Goal: Information Seeking & Learning: Learn about a topic

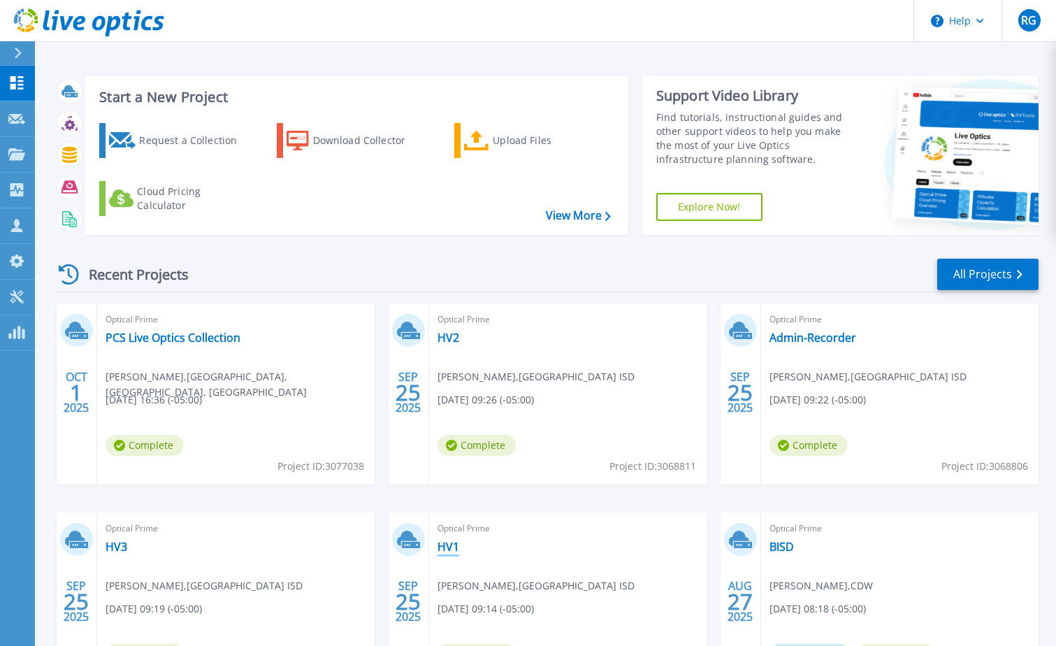
click at [452, 549] on link "HV1" at bounding box center [449, 547] width 22 height 14
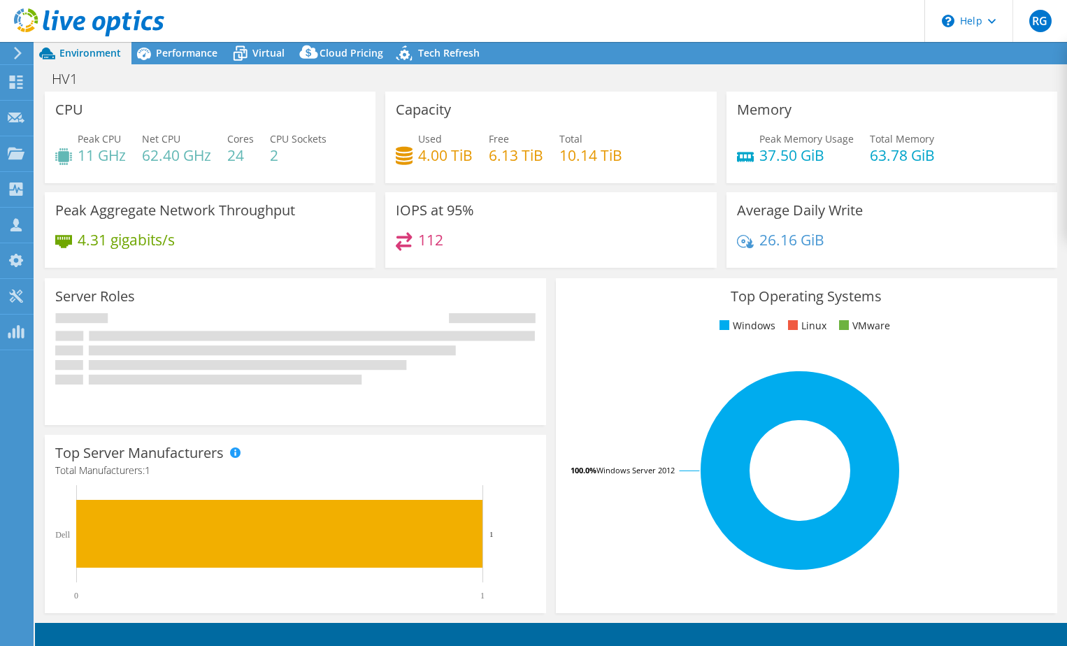
select select "USD"
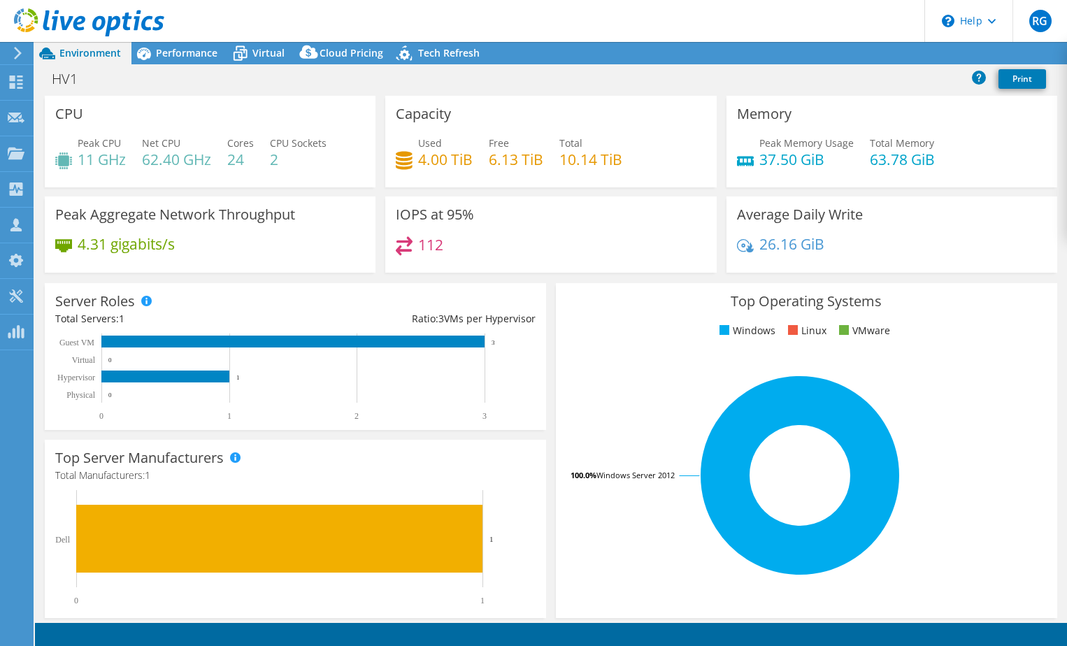
radio input "true"
radio input "false"
click at [188, 48] on span "Performance" at bounding box center [187, 52] width 62 height 13
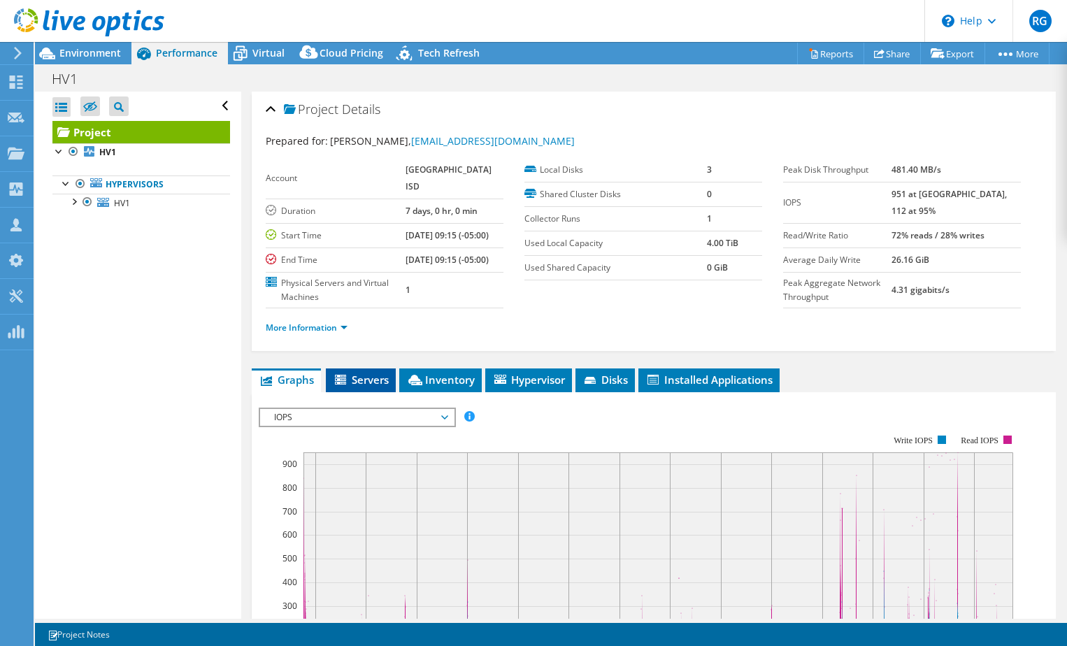
click at [380, 387] on span "Servers" at bounding box center [361, 380] width 56 height 14
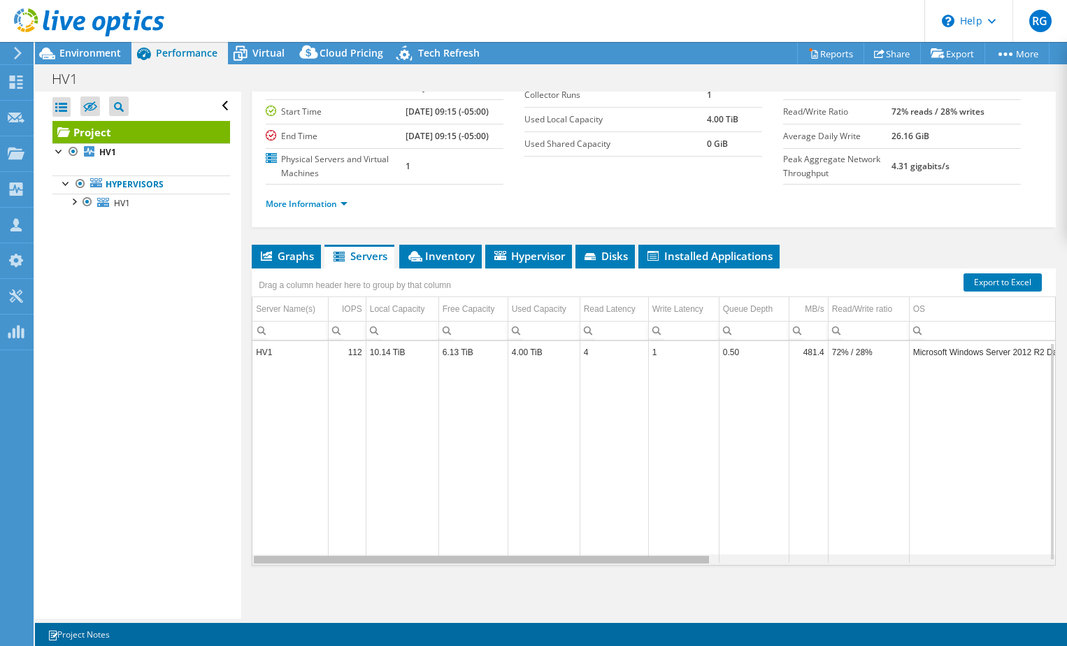
drag, startPoint x: 671, startPoint y: 563, endPoint x: 549, endPoint y: 527, distance: 127.4
click at [545, 539] on body "RG Partner Team Member [PERSON_NAME] [PERSON_NAME][DOMAIN_NAME][EMAIL_ADDRESS][…" at bounding box center [533, 323] width 1067 height 646
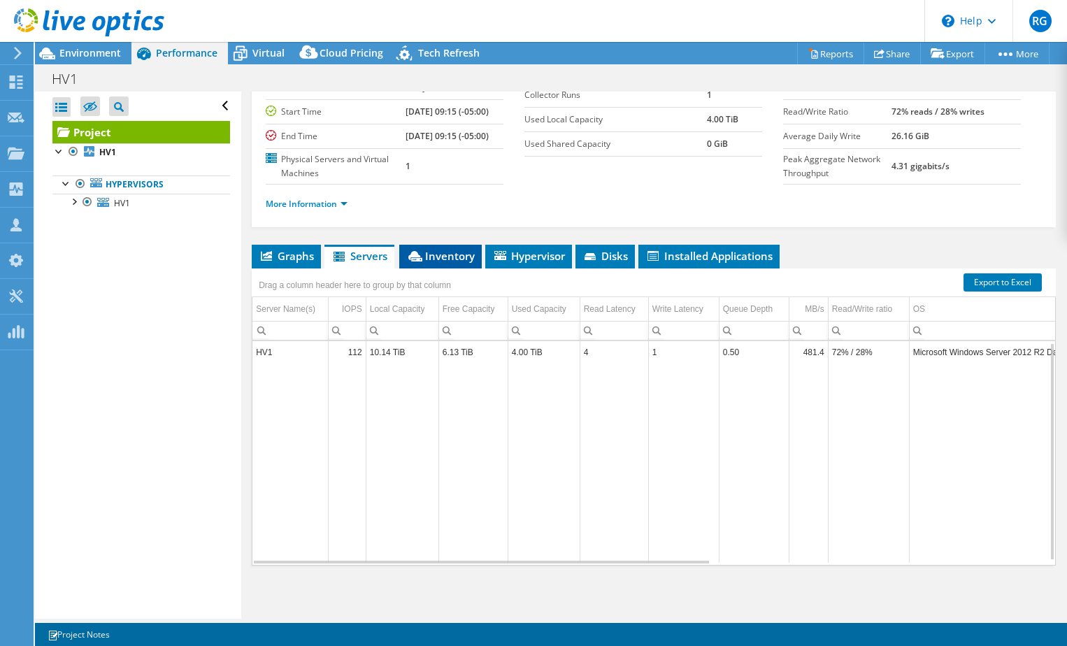
click at [459, 259] on span "Inventory" at bounding box center [440, 256] width 69 height 14
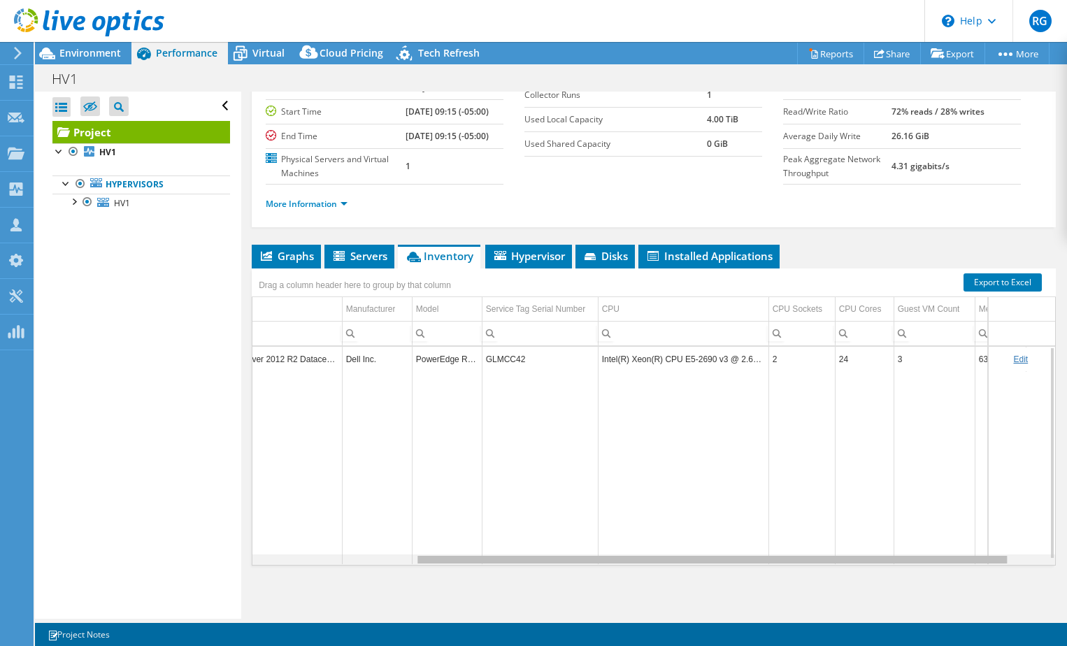
drag, startPoint x: 831, startPoint y: 562, endPoint x: 1004, endPoint y: 569, distance: 173.5
click at [1004, 569] on body "RG Partner Team Member [PERSON_NAME] [PERSON_NAME][DOMAIN_NAME][EMAIL_ADDRESS][…" at bounding box center [533, 323] width 1067 height 646
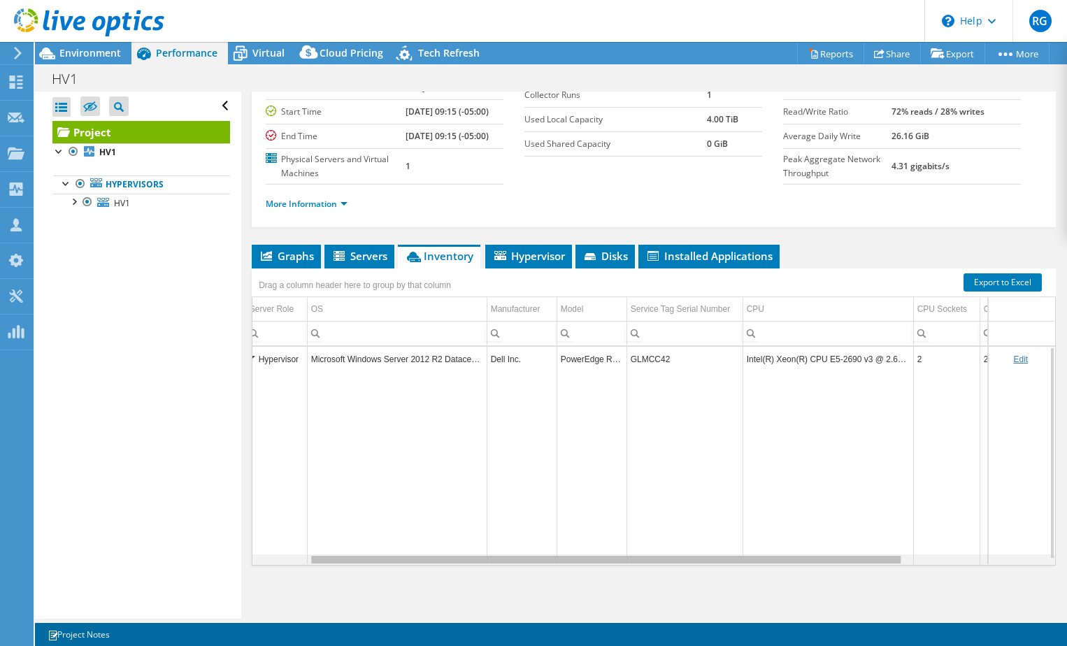
drag, startPoint x: 1003, startPoint y: 563, endPoint x: 902, endPoint y: 555, distance: 101.7
click at [902, 555] on body "RG Partner Team Member [PERSON_NAME] [PERSON_NAME][DOMAIN_NAME][EMAIL_ADDRESS][…" at bounding box center [533, 323] width 1067 height 646
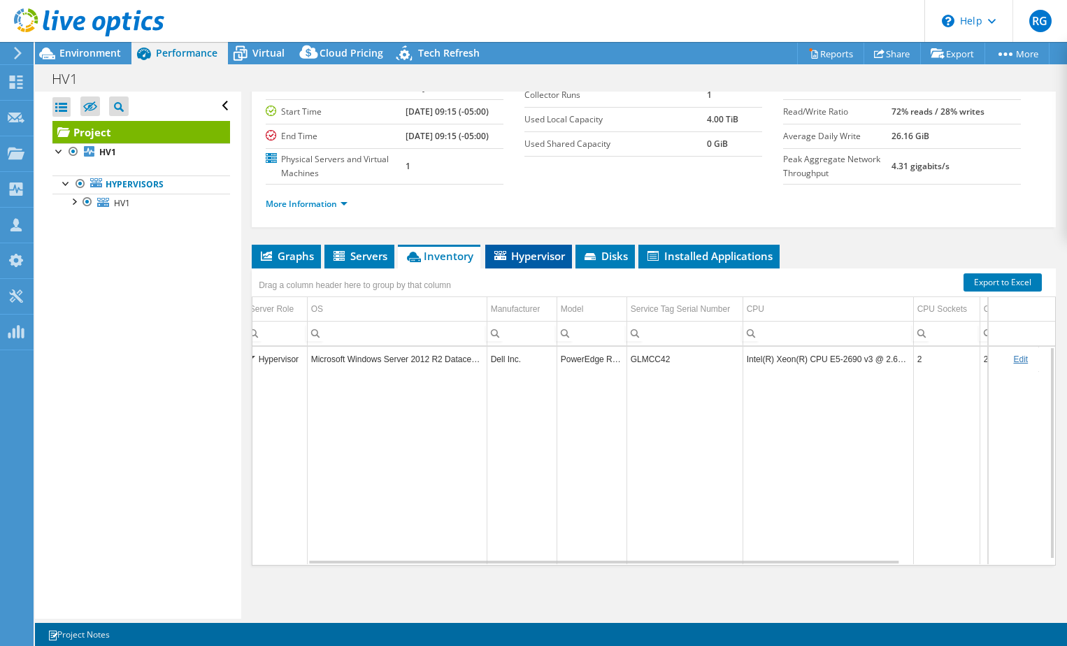
click at [549, 259] on span "Hypervisor" at bounding box center [528, 256] width 73 height 14
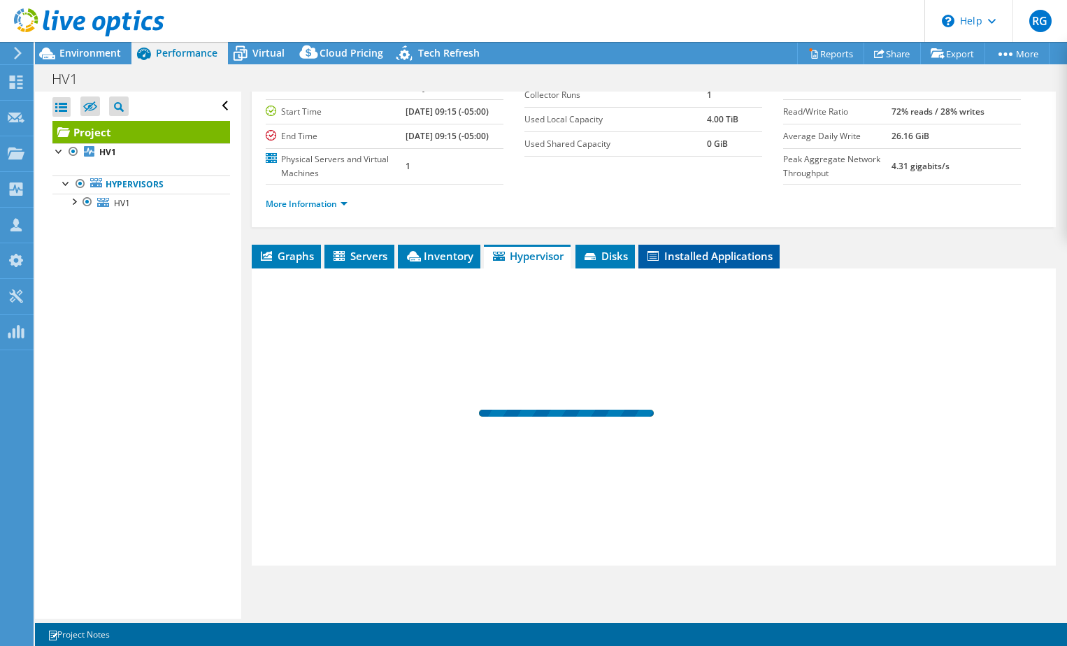
click at [721, 254] on span "Installed Applications" at bounding box center [708, 256] width 127 height 14
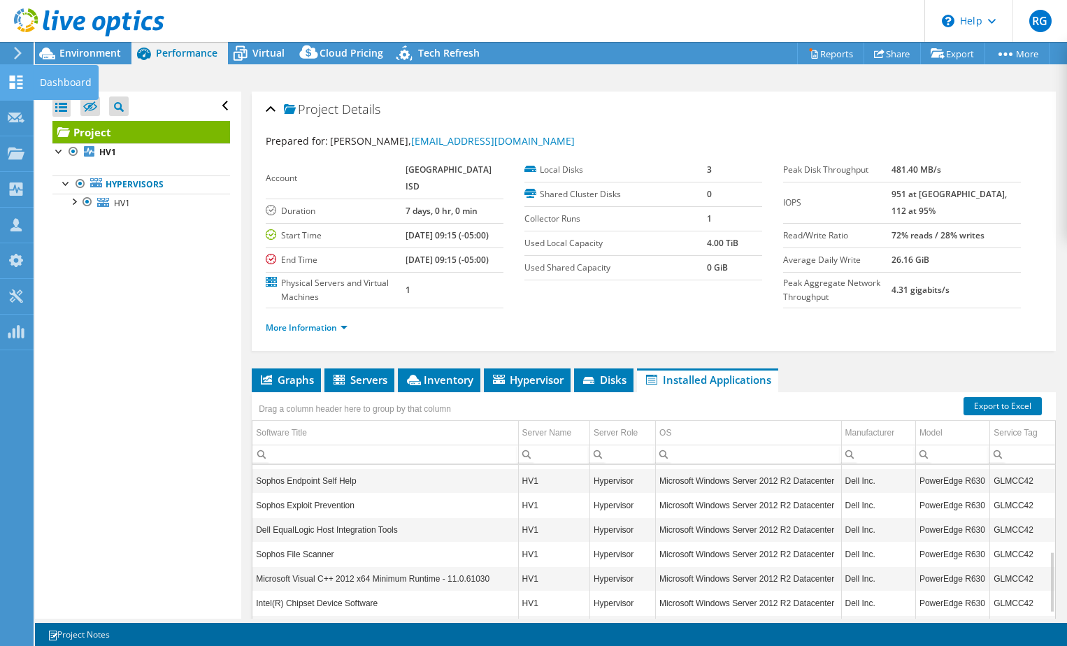
click at [13, 85] on use at bounding box center [16, 81] width 13 height 13
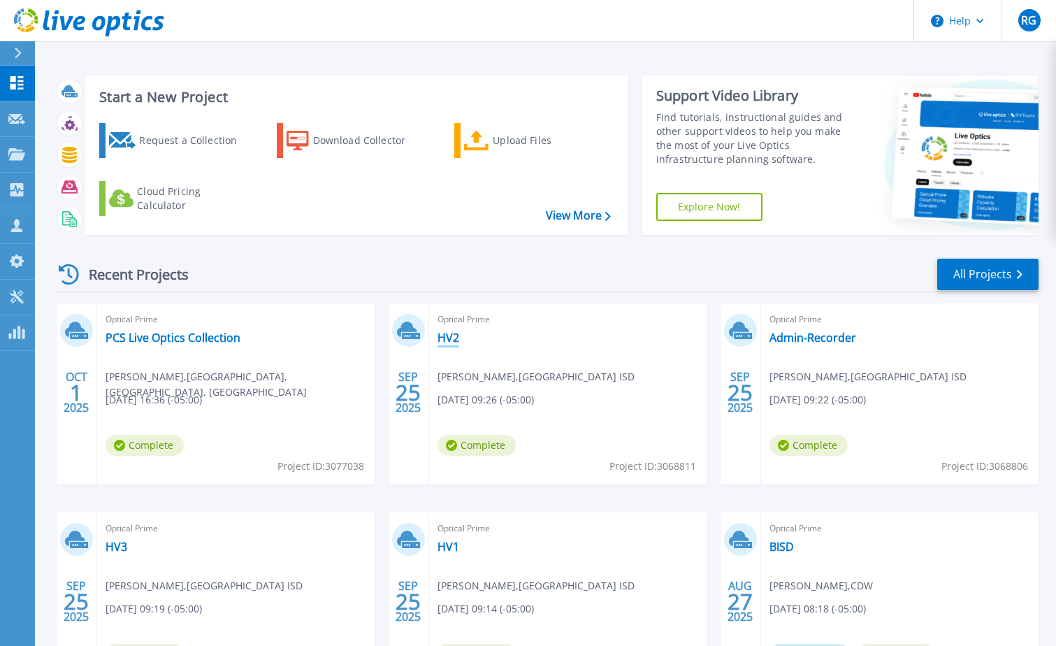
click at [450, 336] on link "HV2" at bounding box center [449, 338] width 22 height 14
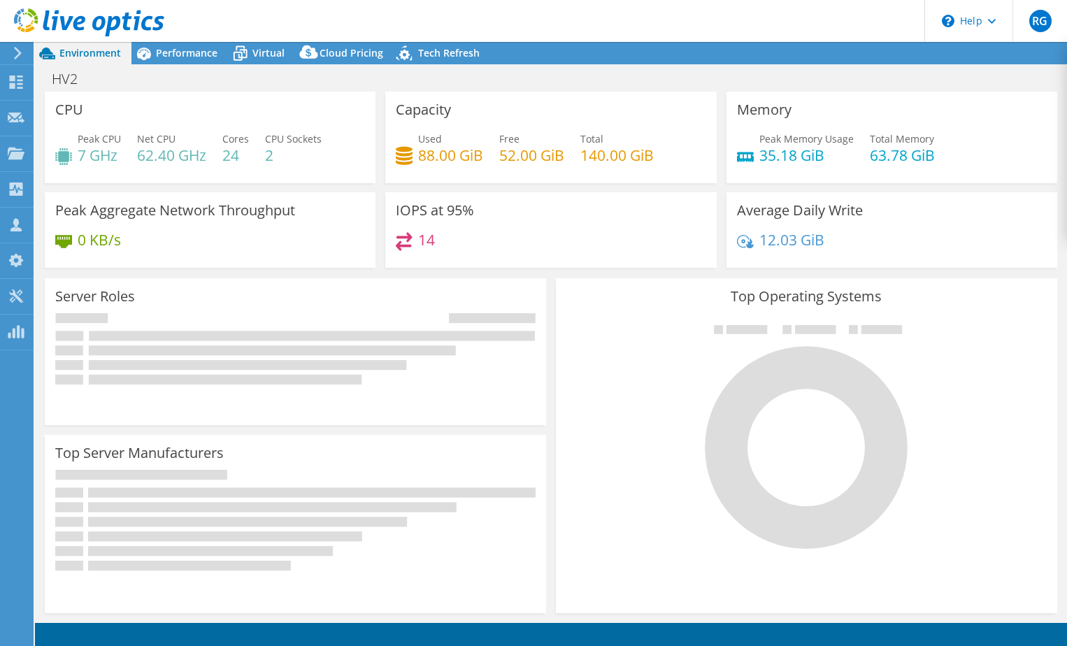
select select "USD"
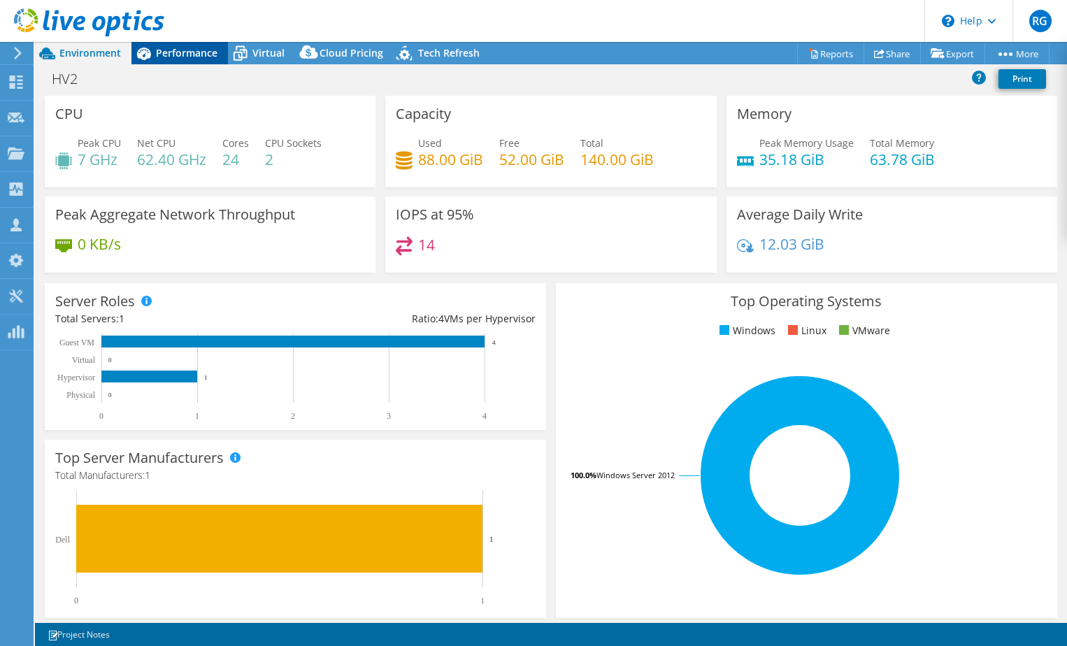
click at [182, 52] on span "Performance" at bounding box center [187, 52] width 62 height 13
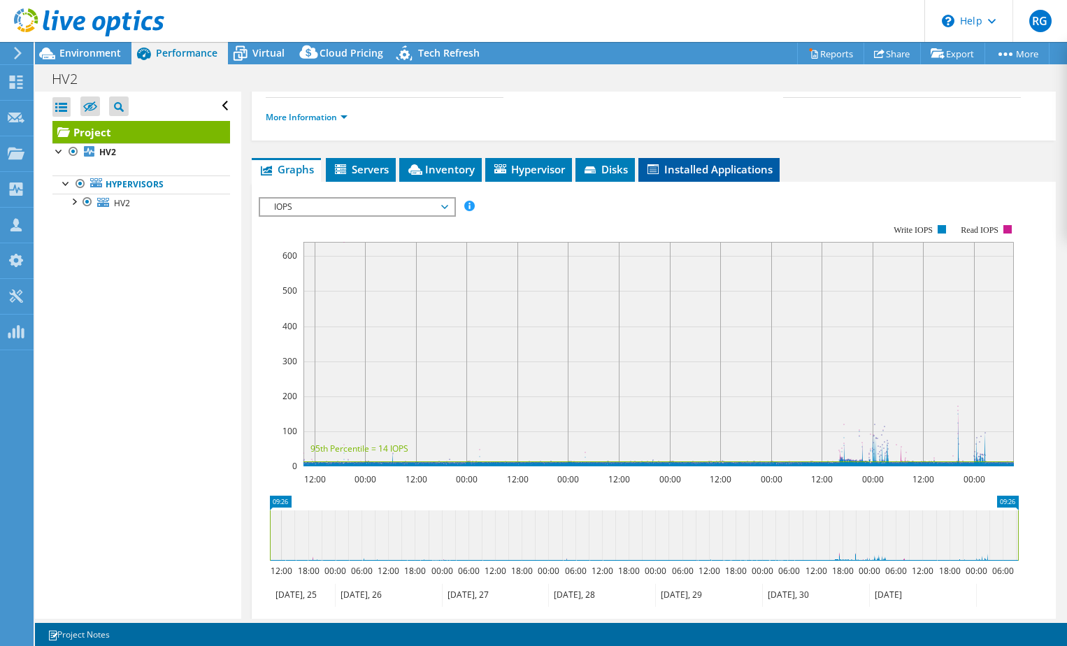
scroll to position [210, 0]
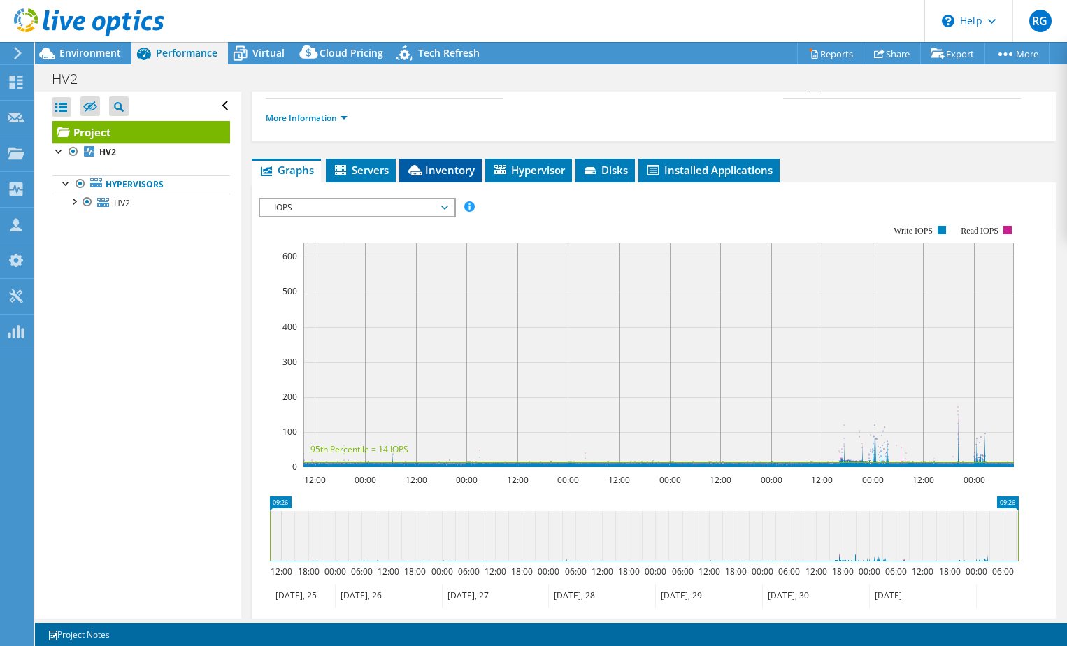
click at [447, 177] on span "Inventory" at bounding box center [440, 170] width 69 height 14
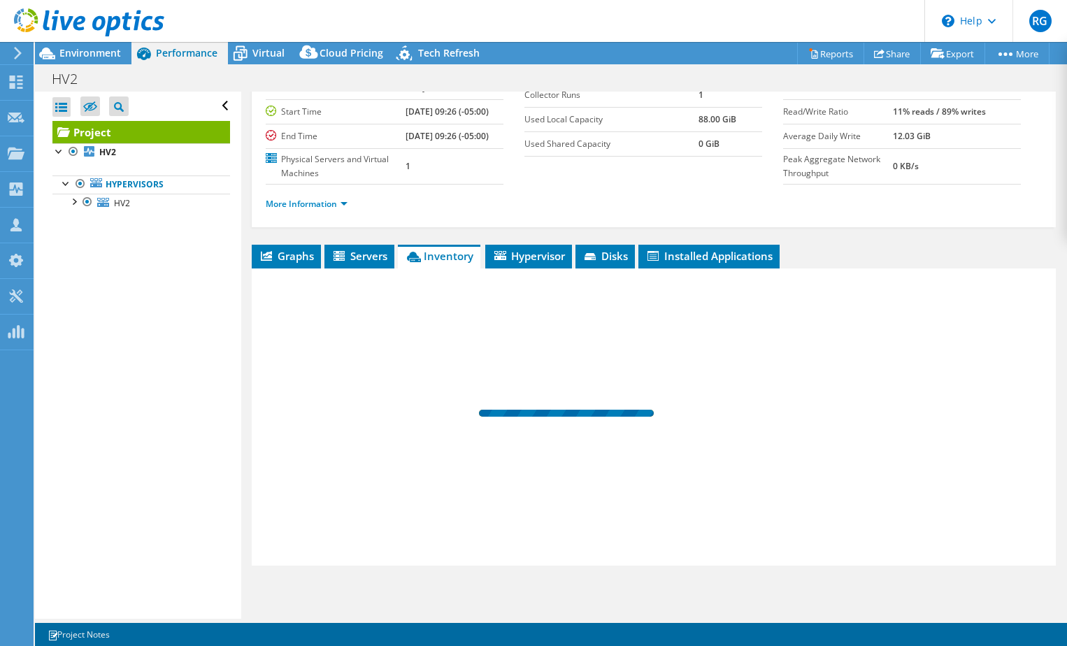
scroll to position [141, 0]
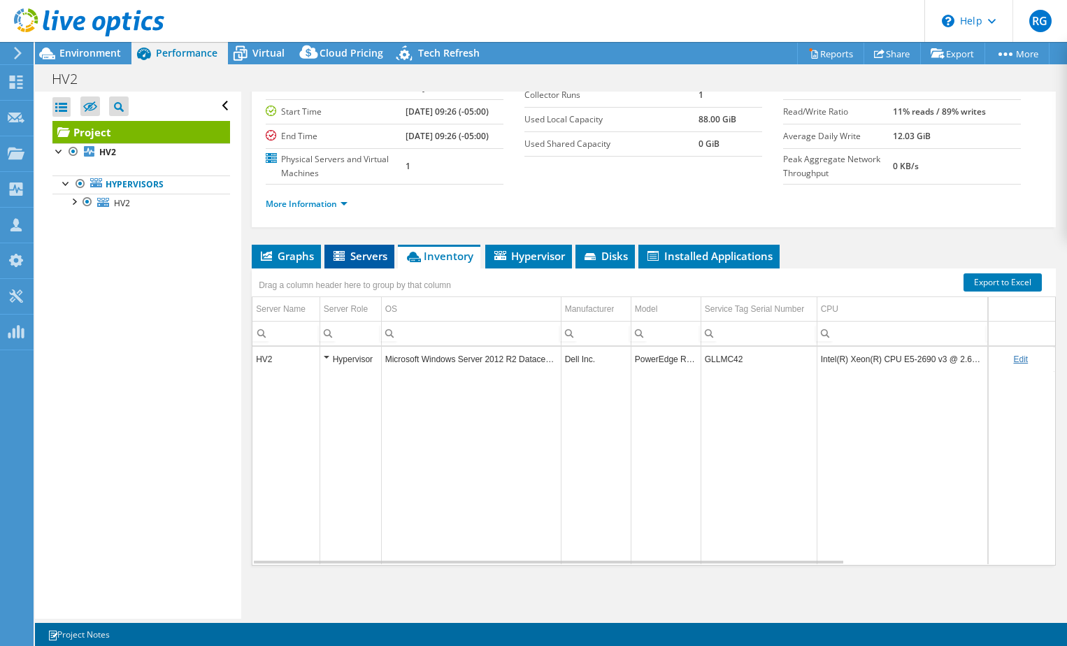
click at [367, 253] on span "Servers" at bounding box center [359, 256] width 56 height 14
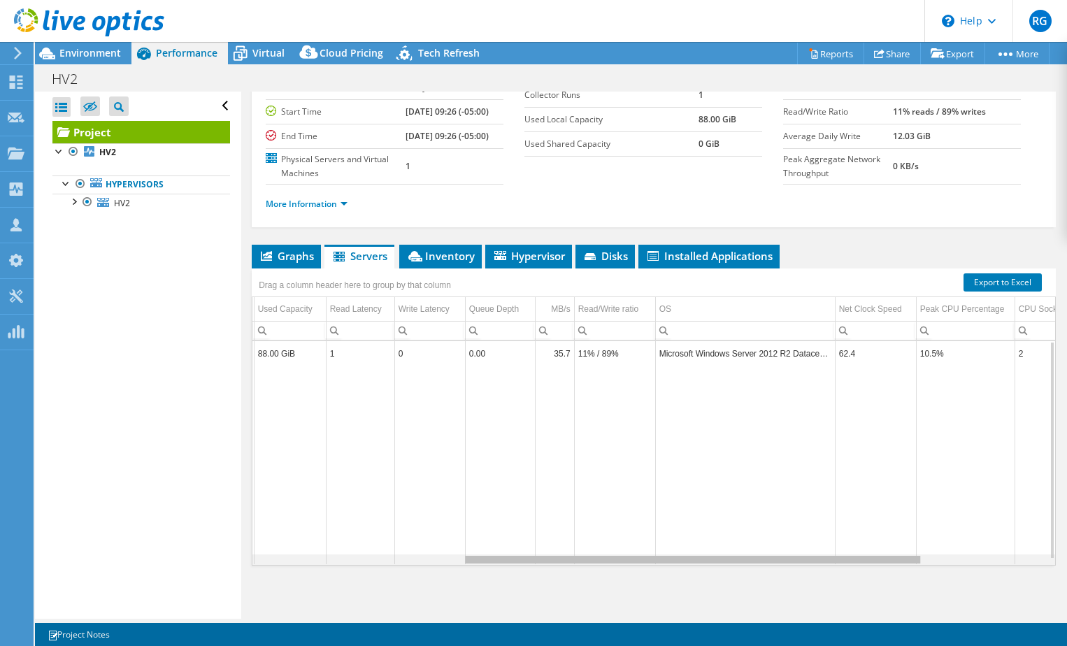
scroll to position [0, 372]
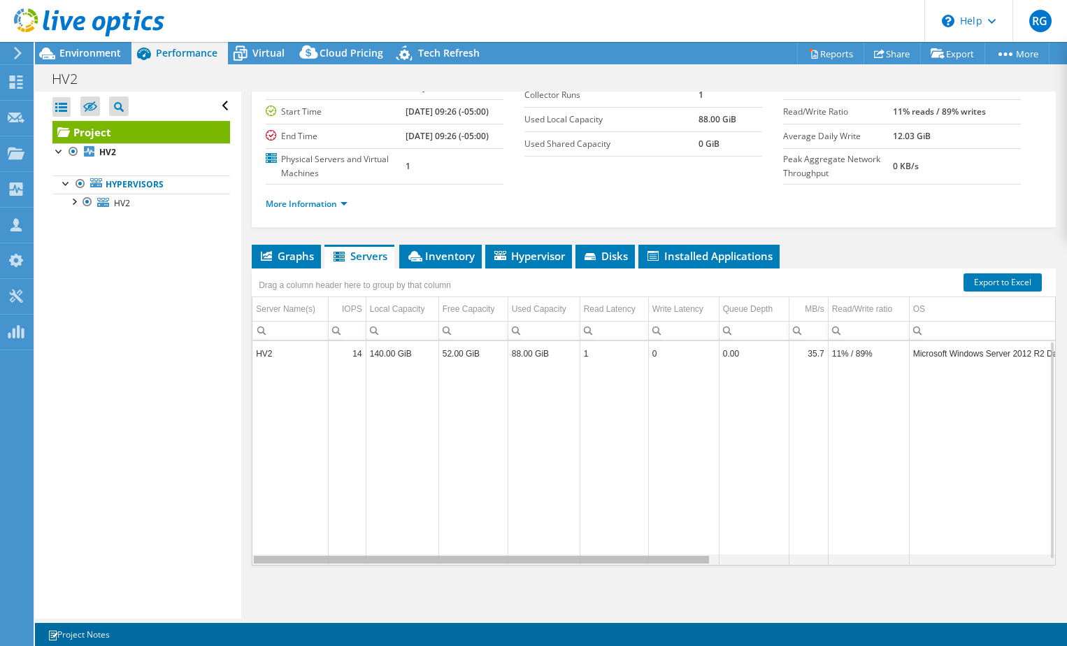
drag, startPoint x: 704, startPoint y: 561, endPoint x: 540, endPoint y: 518, distance: 169.7
click at [540, 518] on body "RG Partner Team Member [PERSON_NAME] [PERSON_NAME][DOMAIN_NAME][EMAIL_ADDRESS][…" at bounding box center [533, 323] width 1067 height 646
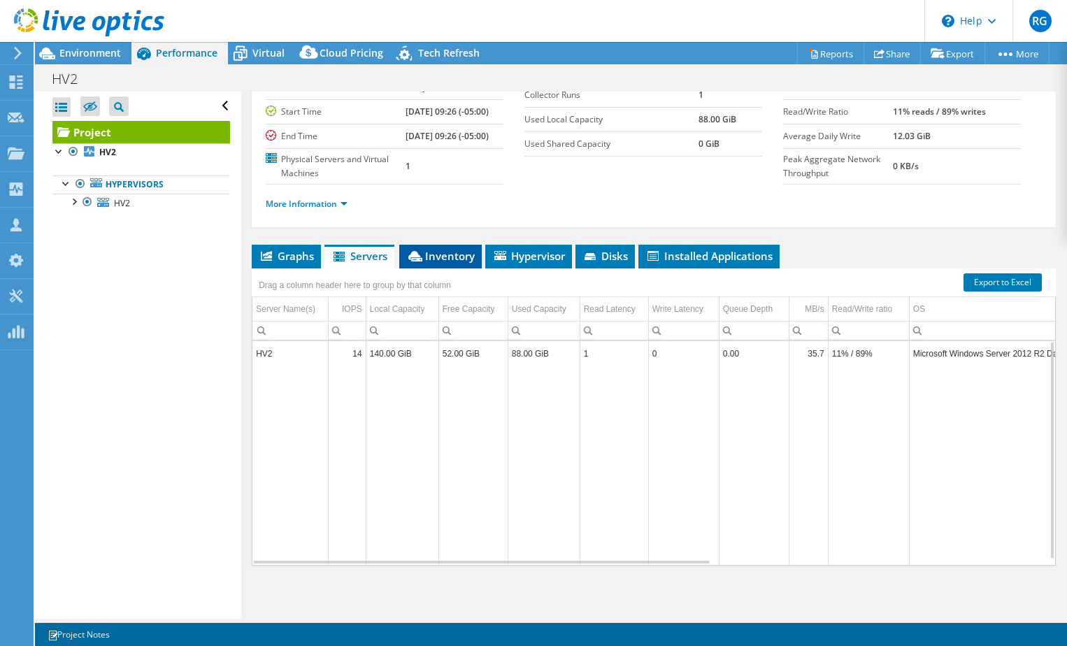
click at [437, 250] on span "Inventory" at bounding box center [440, 256] width 69 height 14
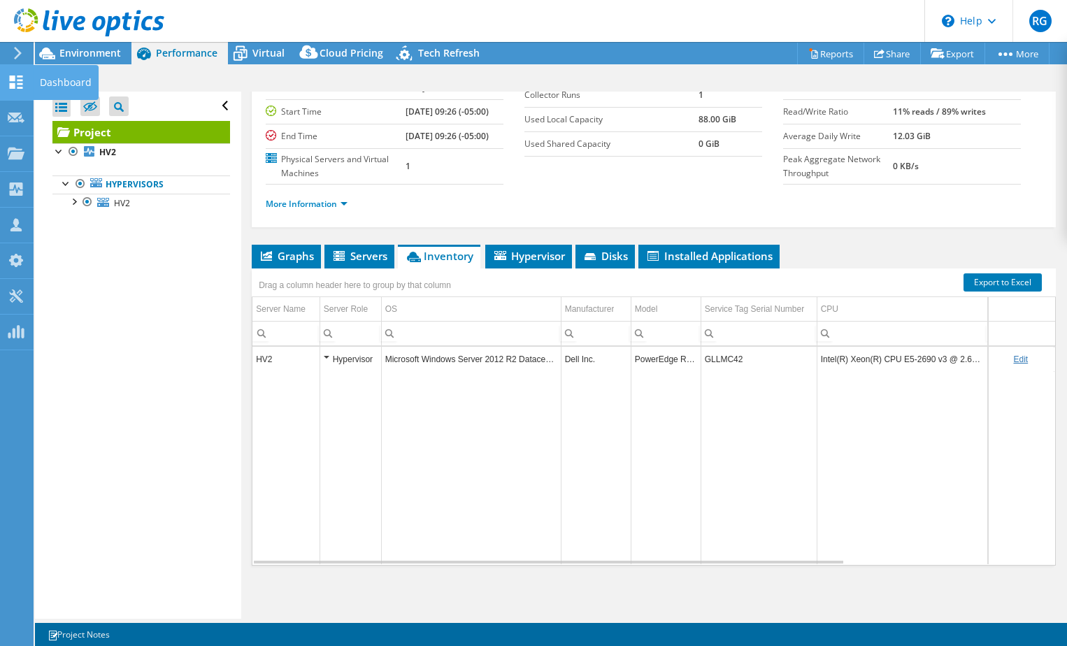
click at [55, 82] on div "Dashboard" at bounding box center [66, 82] width 66 height 35
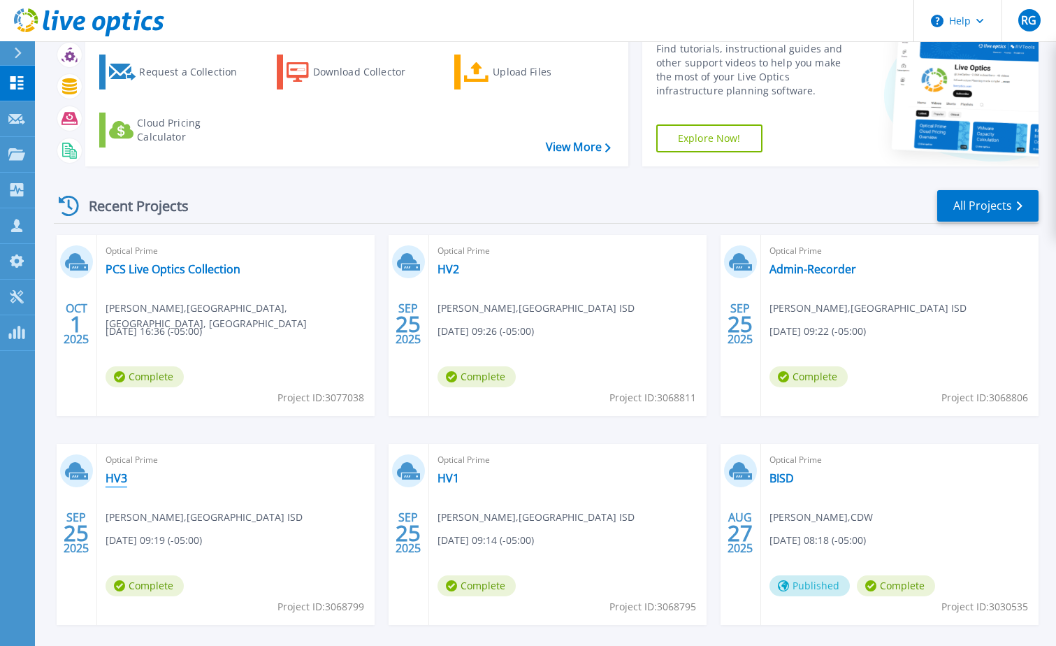
scroll to position [69, 0]
click at [118, 480] on link "HV3" at bounding box center [117, 477] width 22 height 14
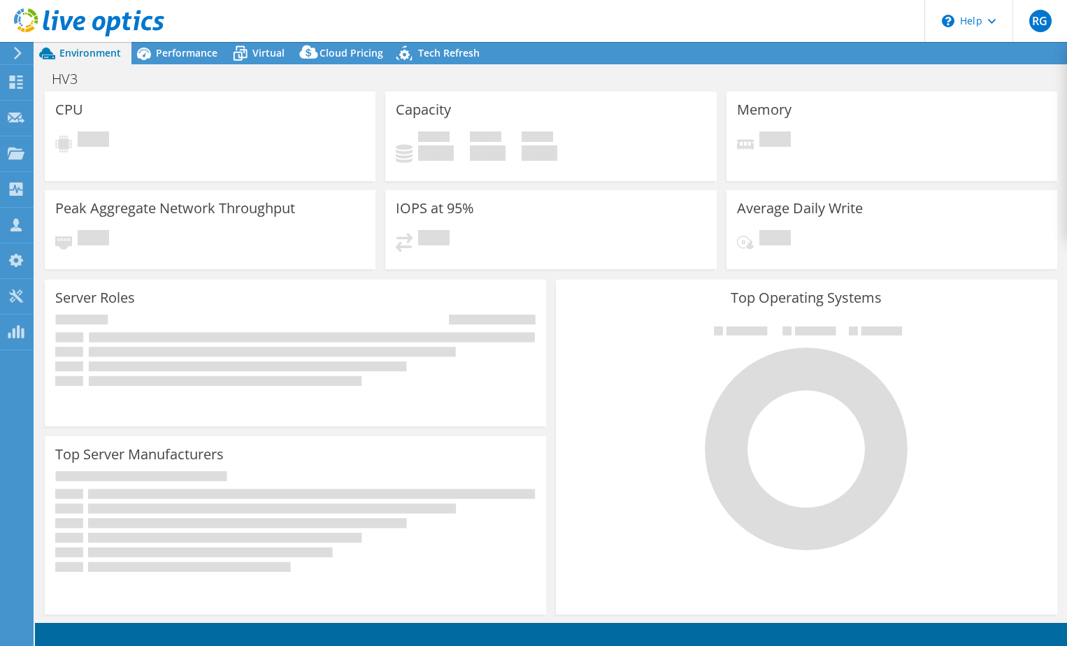
select select "USD"
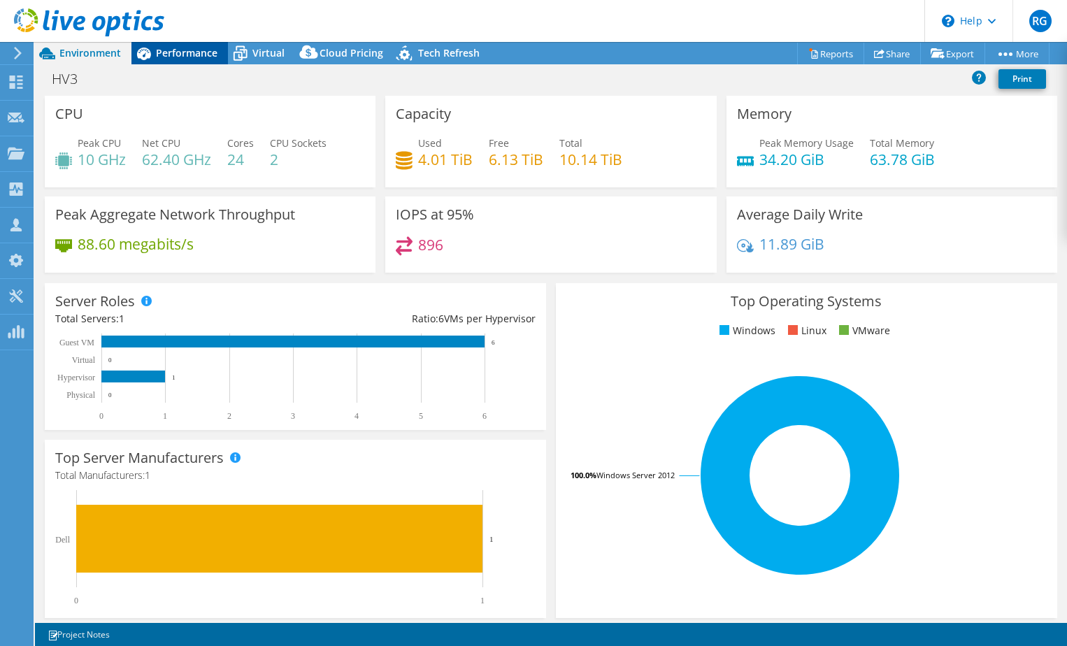
click at [211, 53] on span "Performance" at bounding box center [187, 52] width 62 height 13
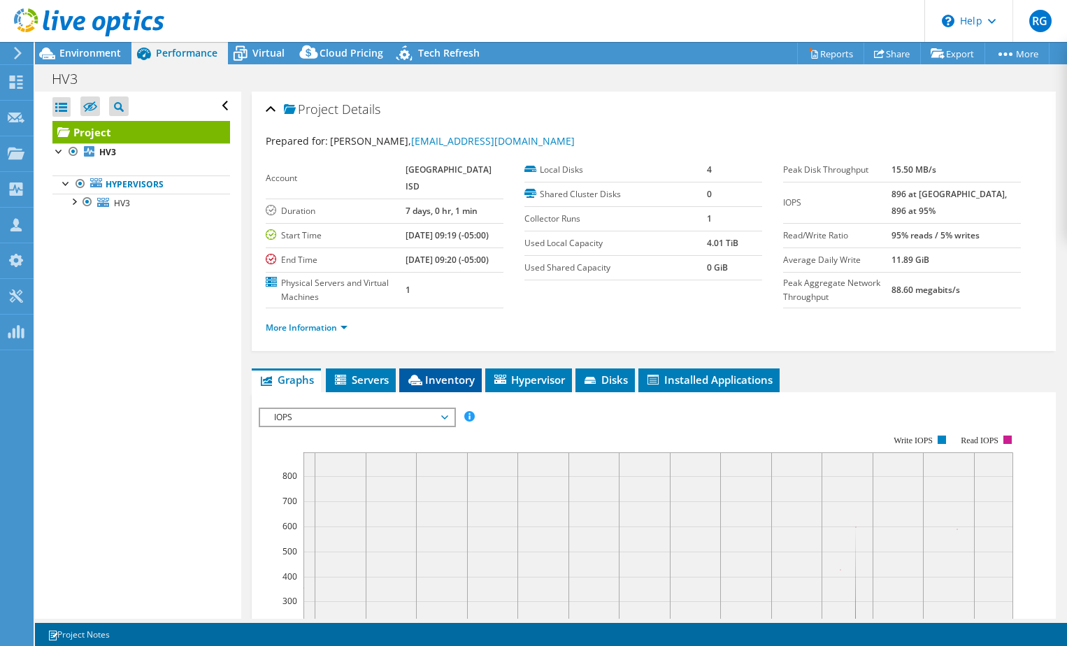
click at [466, 387] on span "Inventory" at bounding box center [440, 380] width 69 height 14
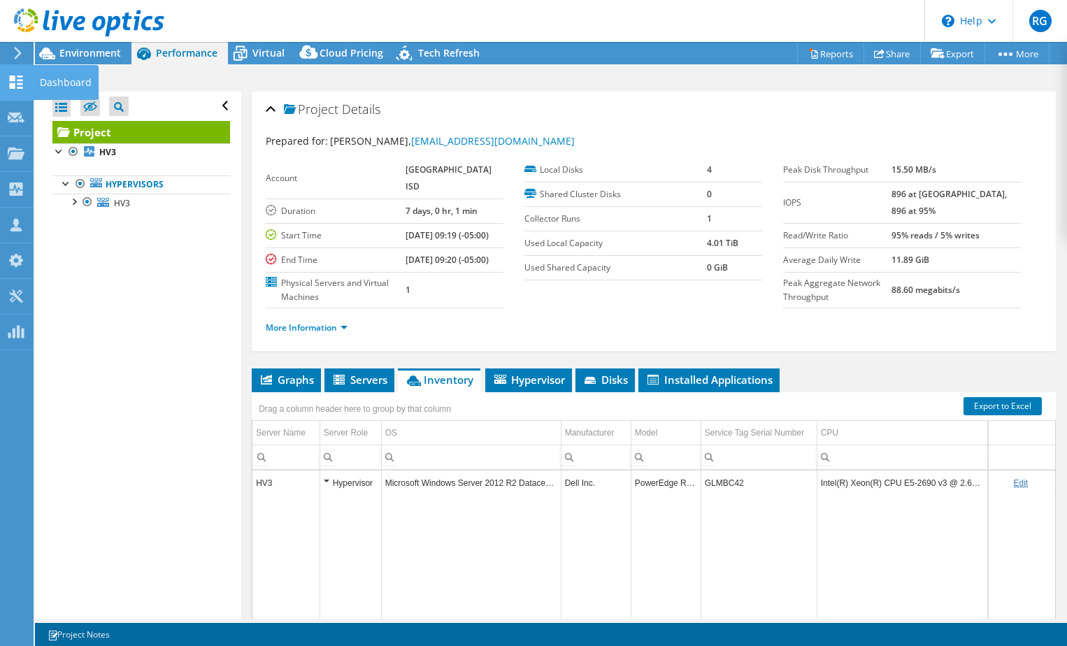
click at [18, 86] on icon at bounding box center [16, 81] width 17 height 13
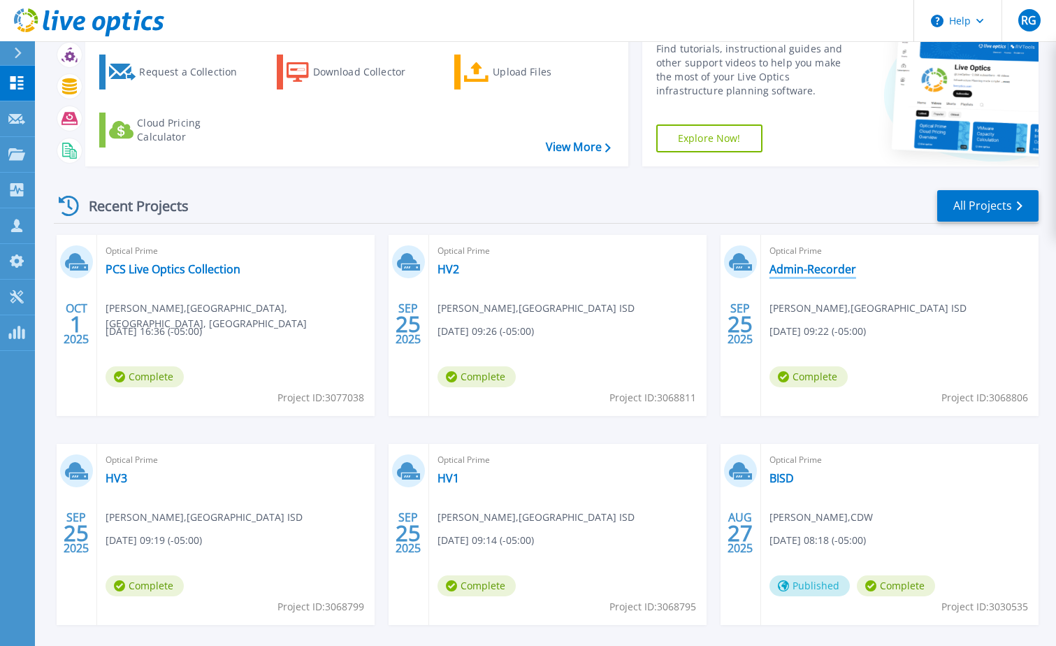
scroll to position [69, 0]
click at [811, 266] on link "Admin-Recorder" at bounding box center [813, 268] width 87 height 14
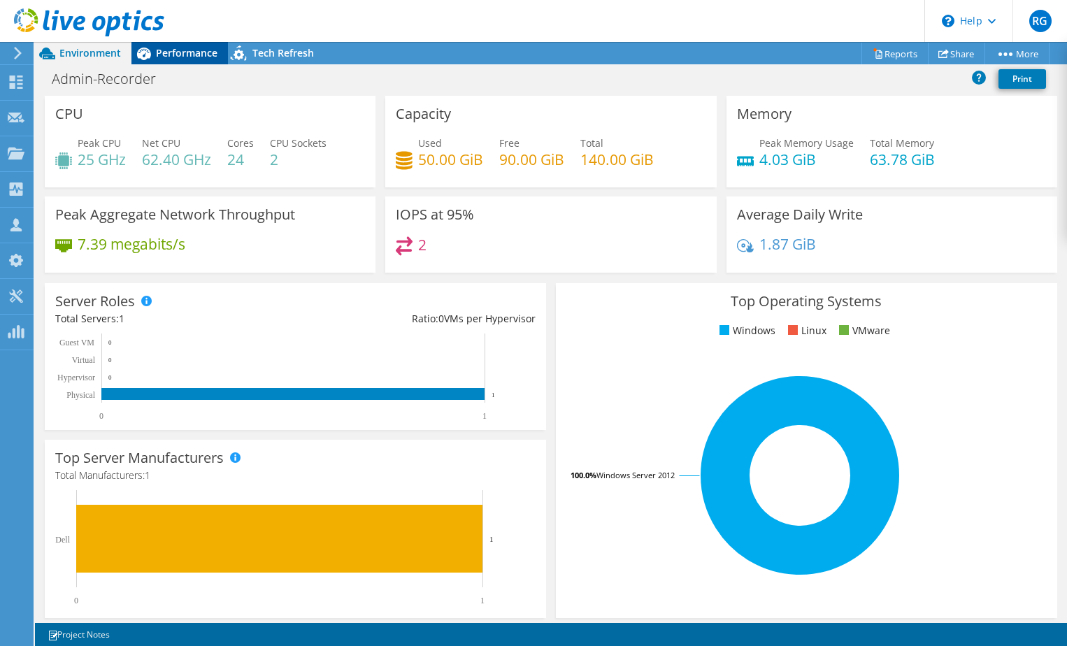
click at [178, 53] on span "Performance" at bounding box center [187, 52] width 62 height 13
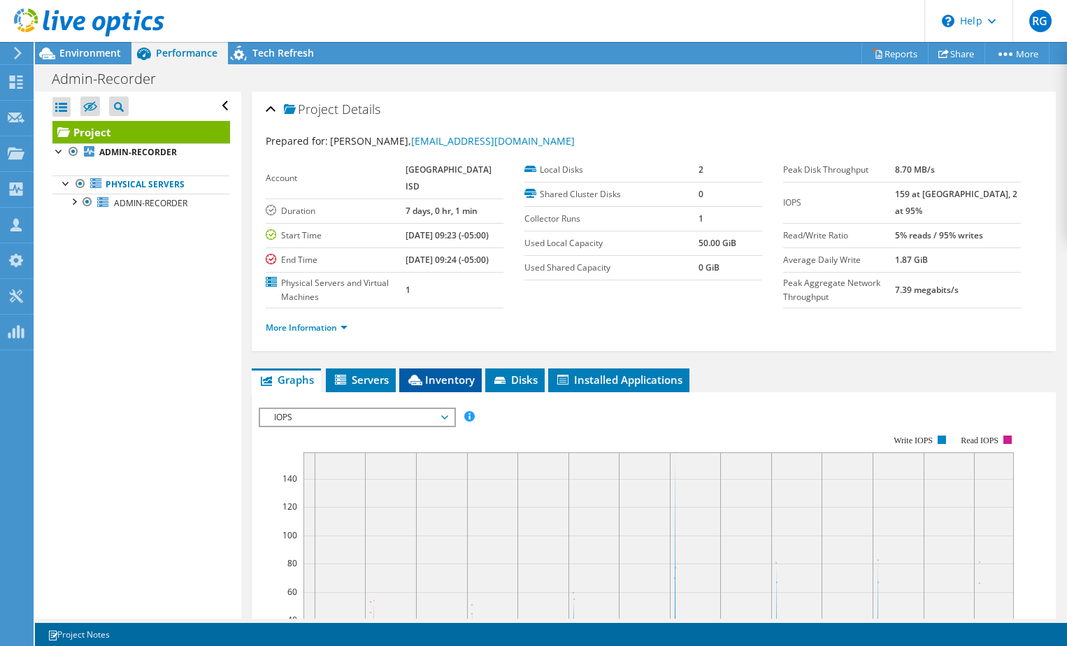
click at [435, 387] on span "Inventory" at bounding box center [440, 380] width 69 height 14
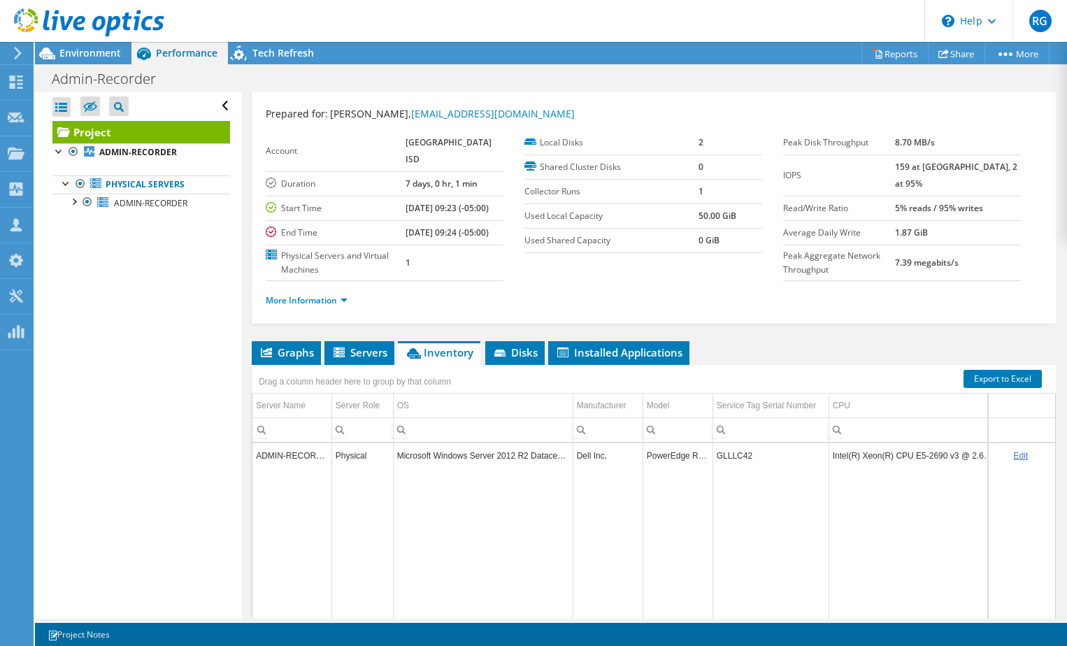
scroll to position [26, 0]
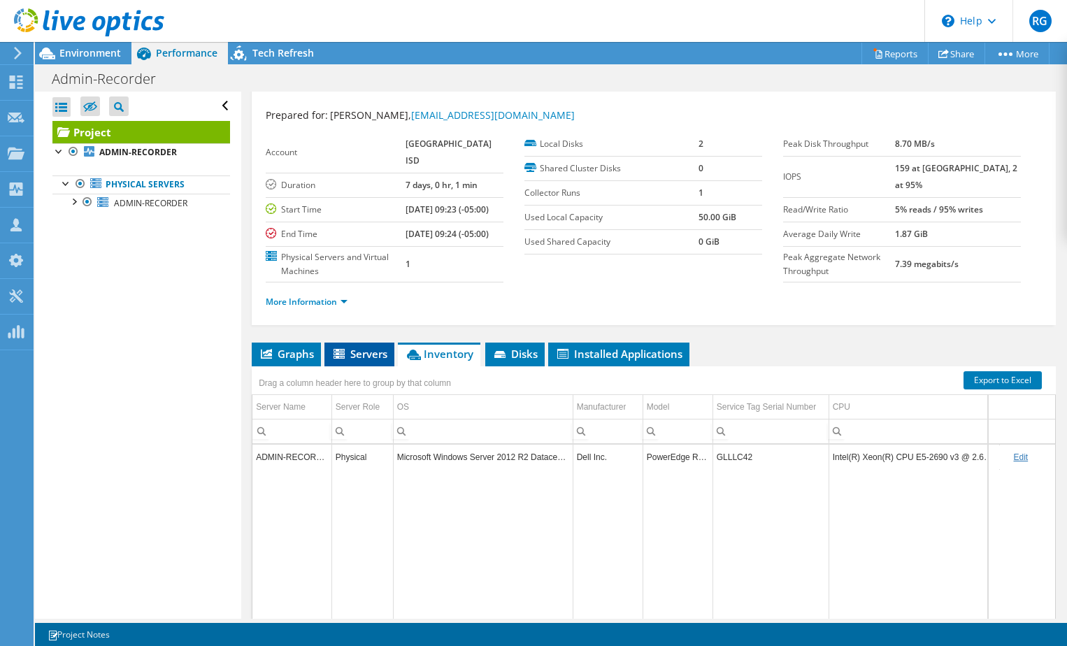
click at [373, 361] on span "Servers" at bounding box center [359, 354] width 56 height 14
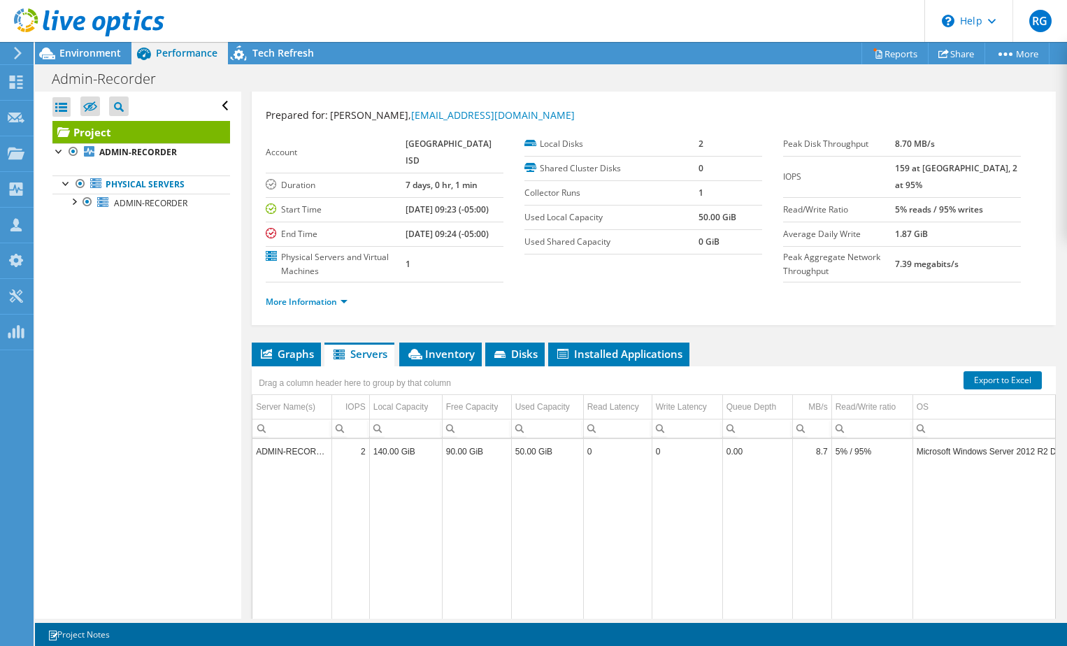
click at [163, 57] on span "Performance" at bounding box center [187, 52] width 62 height 13
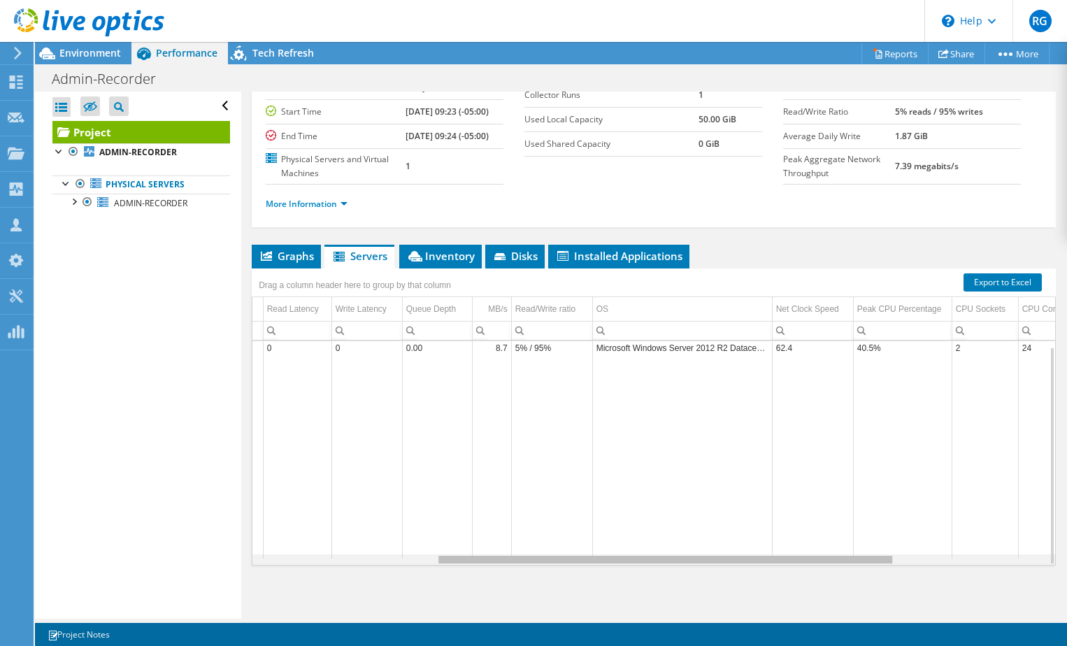
scroll to position [6, 336]
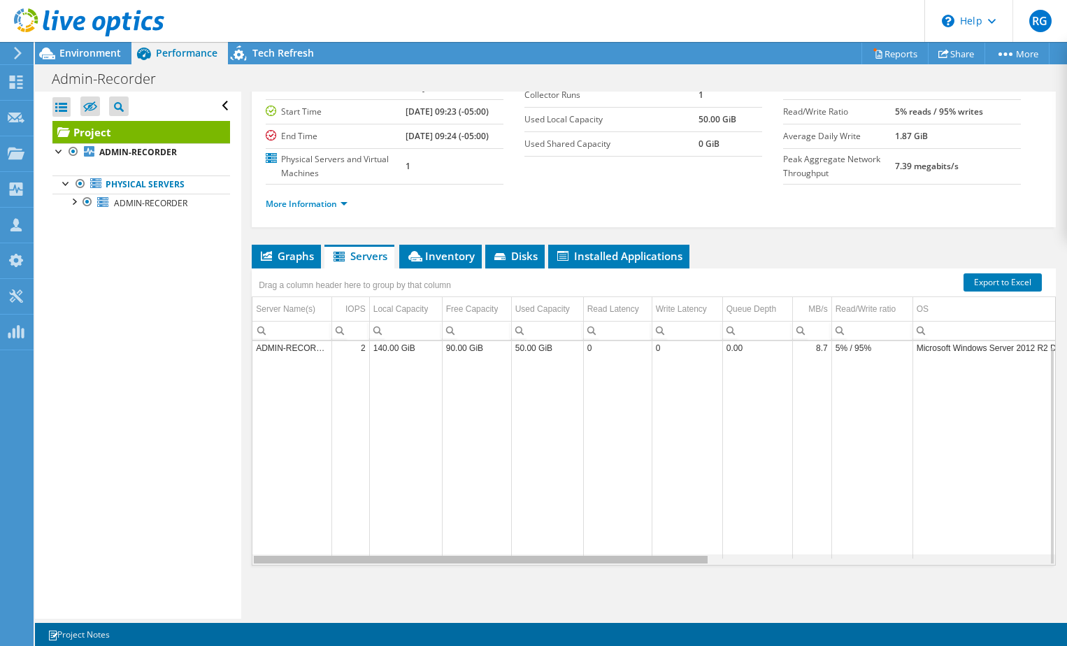
drag, startPoint x: 671, startPoint y: 561, endPoint x: 605, endPoint y: 515, distance: 79.9
click at [605, 515] on body "RG Partner Team Member [PERSON_NAME] [PERSON_NAME][DOMAIN_NAME][EMAIL_ADDRESS][…" at bounding box center [533, 323] width 1067 height 646
